Goal: Task Accomplishment & Management: Use online tool/utility

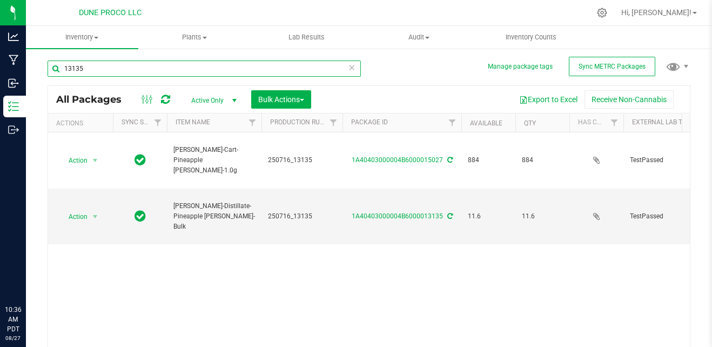
click at [174, 65] on input "13135" at bounding box center [205, 69] width 314 height 16
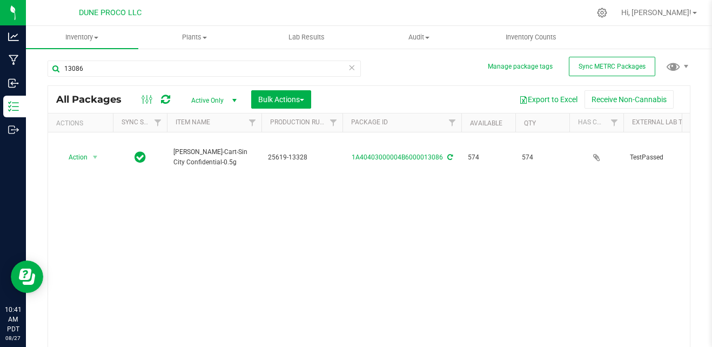
click at [331, 194] on div "Action Action Adjust qty Create package Edit attributes Global inventory Locate…" at bounding box center [369, 241] width 642 height 218
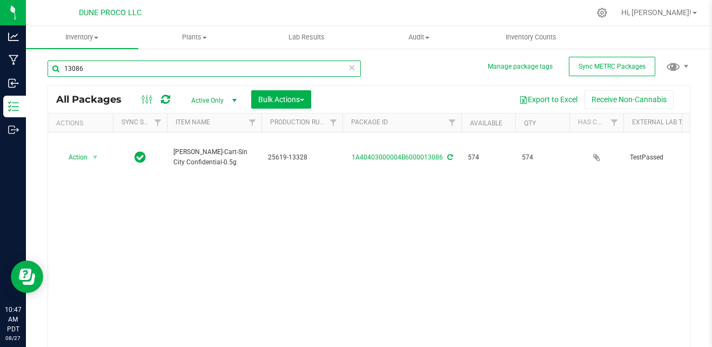
click at [195, 63] on input "13086" at bounding box center [205, 69] width 314 height 16
type input "15019"
type input "[DATE]"
click at [195, 63] on input "15019" at bounding box center [205, 69] width 314 height 16
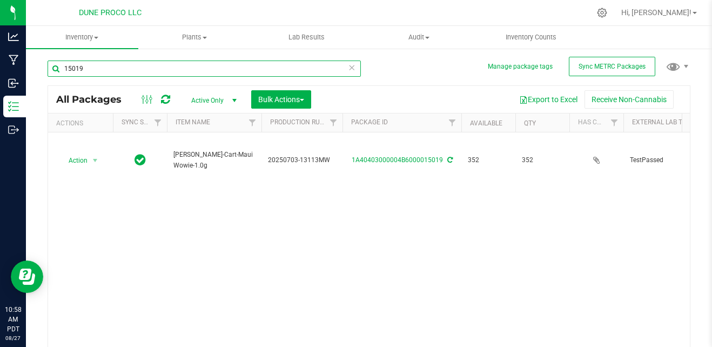
click at [195, 63] on input "15019" at bounding box center [205, 69] width 314 height 16
type input "13139"
click at [195, 63] on input "13139" at bounding box center [205, 69] width 314 height 16
